Goal: Navigation & Orientation: Go to known website

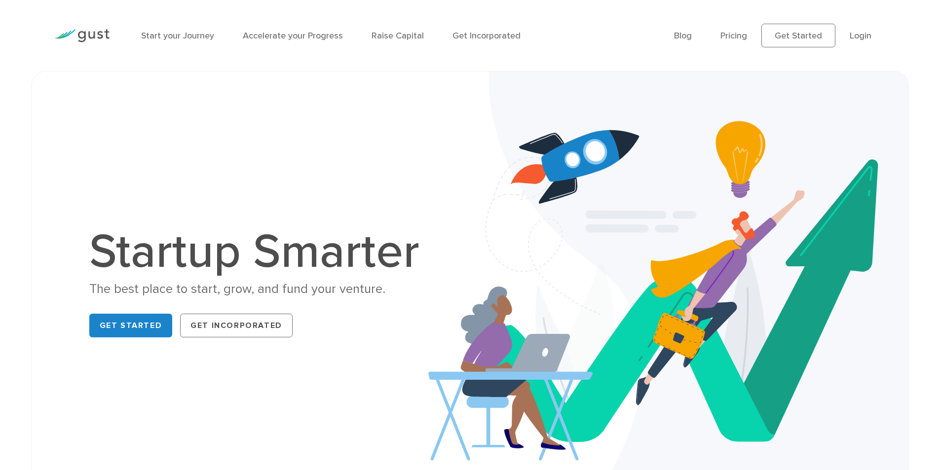
click at [338, 255] on h1 "Startup Smarter" at bounding box center [259, 251] width 340 height 47
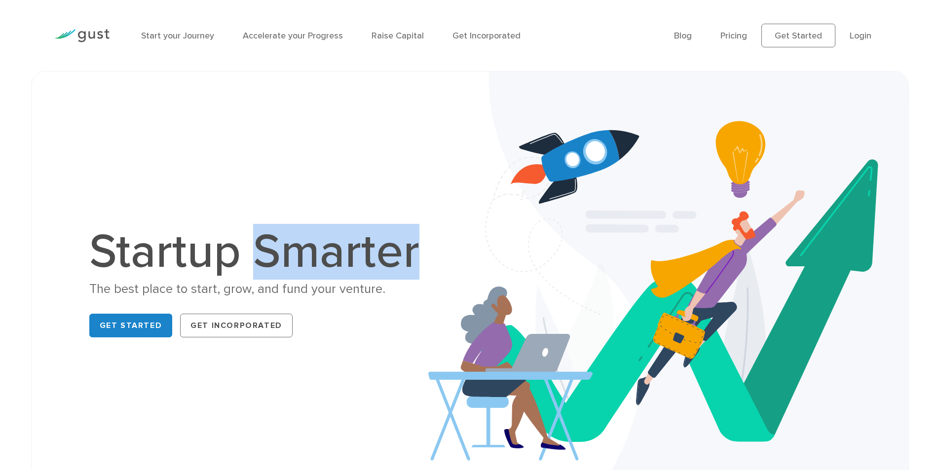
click at [338, 255] on h1 "Startup Smarter" at bounding box center [259, 251] width 340 height 47
click at [407, 196] on div "Startup Smarter The best place to start, grow, and fund your venture. Get Start…" at bounding box center [470, 285] width 843 height 378
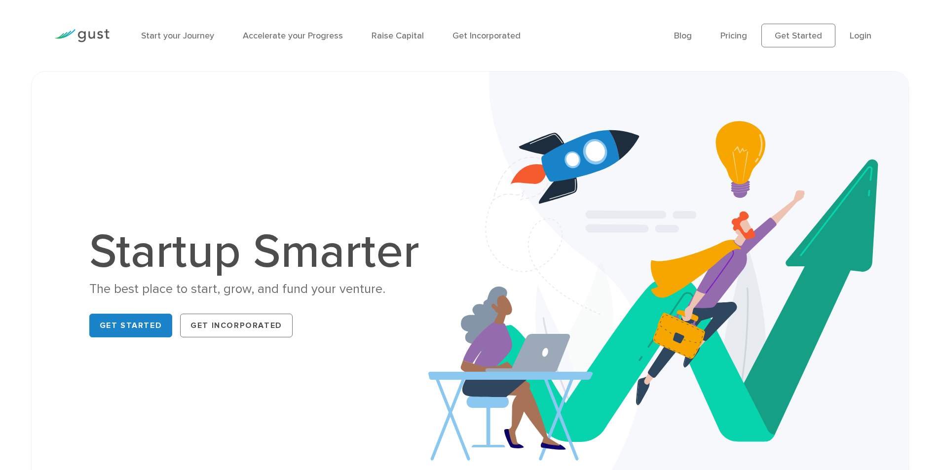
click at [490, 112] on img at bounding box center [668, 285] width 481 height 427
click at [858, 36] on link "Login" at bounding box center [861, 36] width 22 height 10
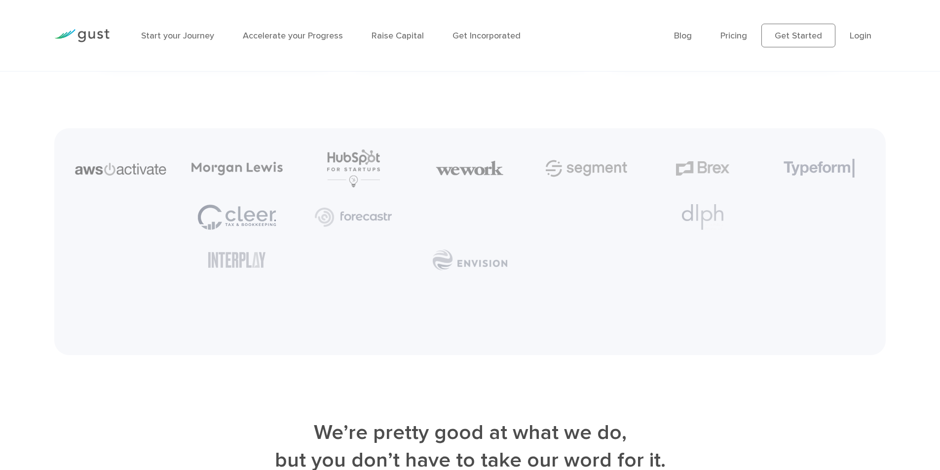
scroll to position [2570, 0]
